Goal: Transaction & Acquisition: Download file/media

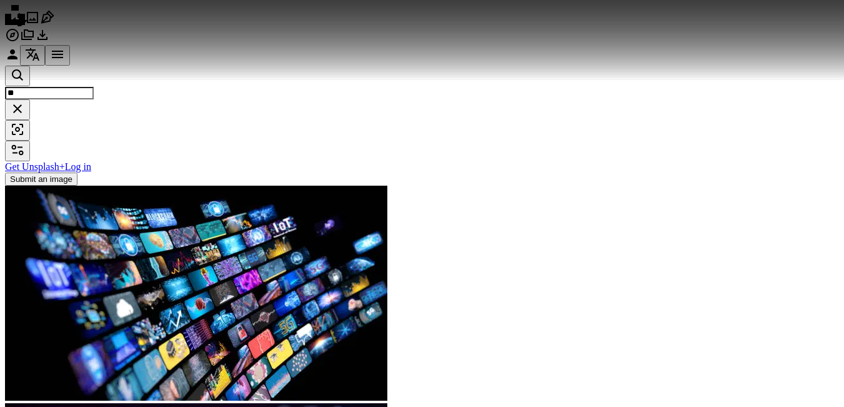
scroll to position [250, 0]
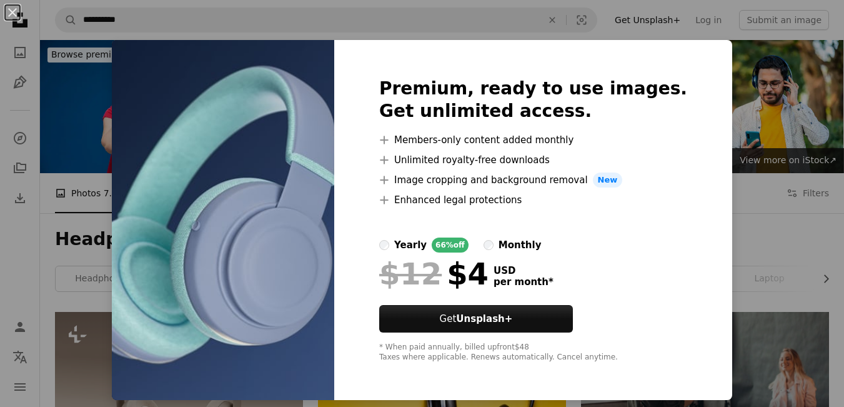
scroll to position [1312, 0]
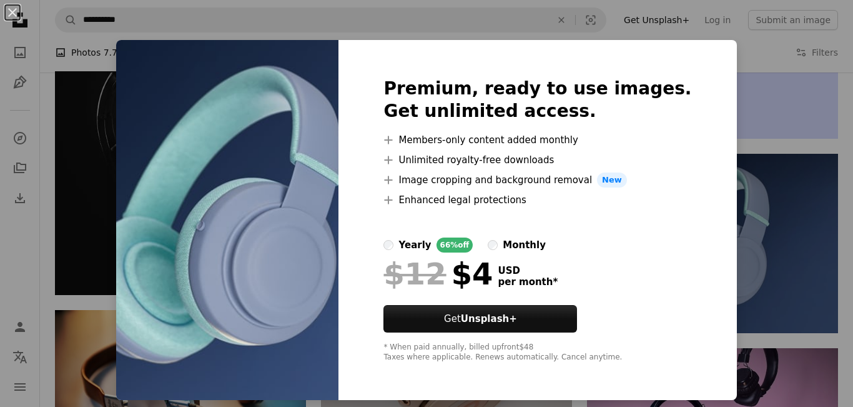
drag, startPoint x: 9, startPoint y: 6, endPoint x: 335, endPoint y: 162, distance: 361.5
click at [10, 6] on button "An X shape" at bounding box center [12, 12] width 15 height 15
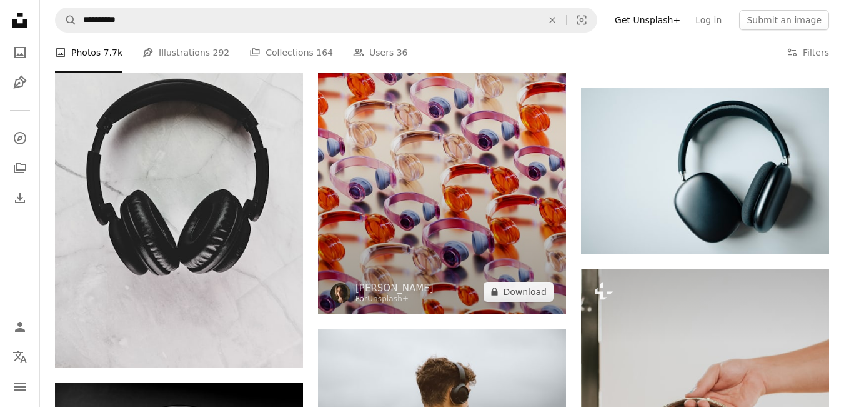
scroll to position [3435, 0]
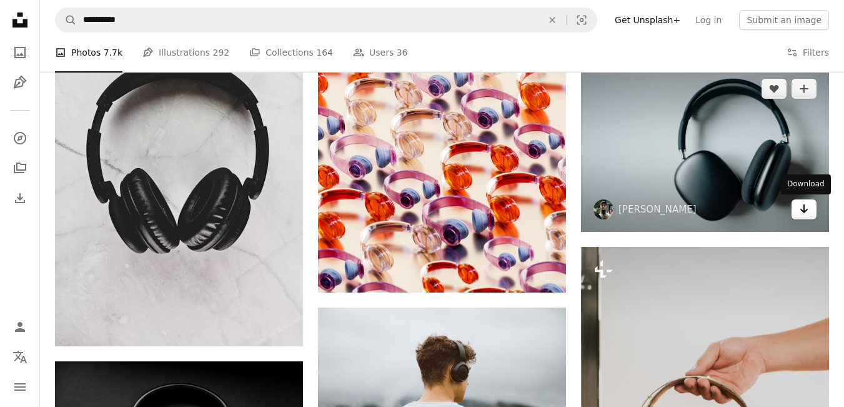
click at [801, 214] on icon "Arrow pointing down" at bounding box center [804, 208] width 10 height 15
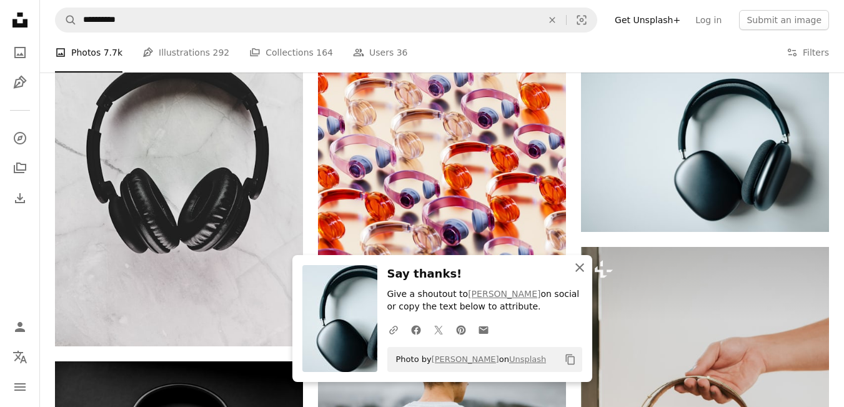
click at [575, 267] on icon "An X shape" at bounding box center [579, 267] width 15 height 15
